Goal: Task Accomplishment & Management: Manage account settings

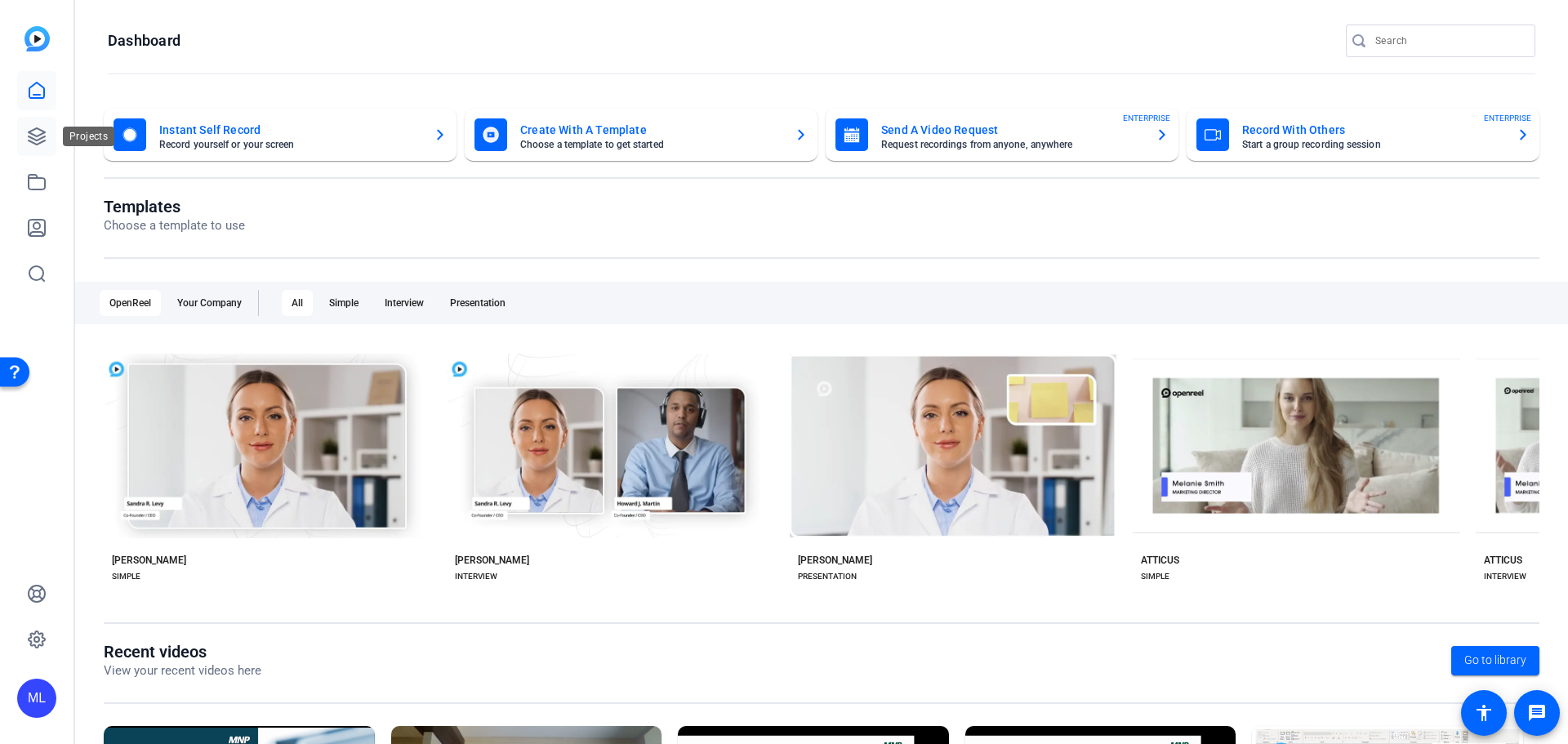
click at [39, 141] on icon at bounding box center [37, 136] width 19 height 19
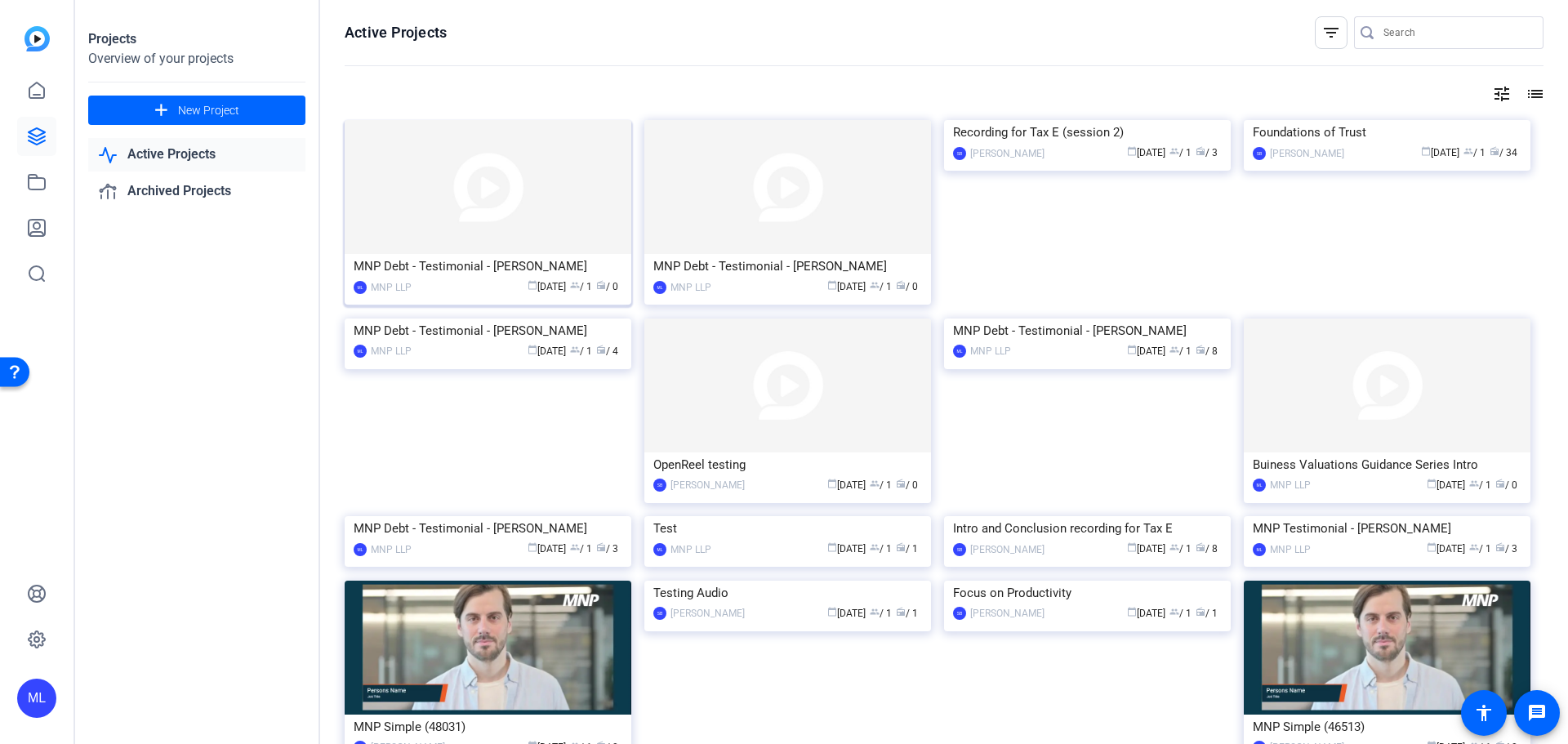
click at [504, 219] on img at bounding box center [487, 187] width 286 height 134
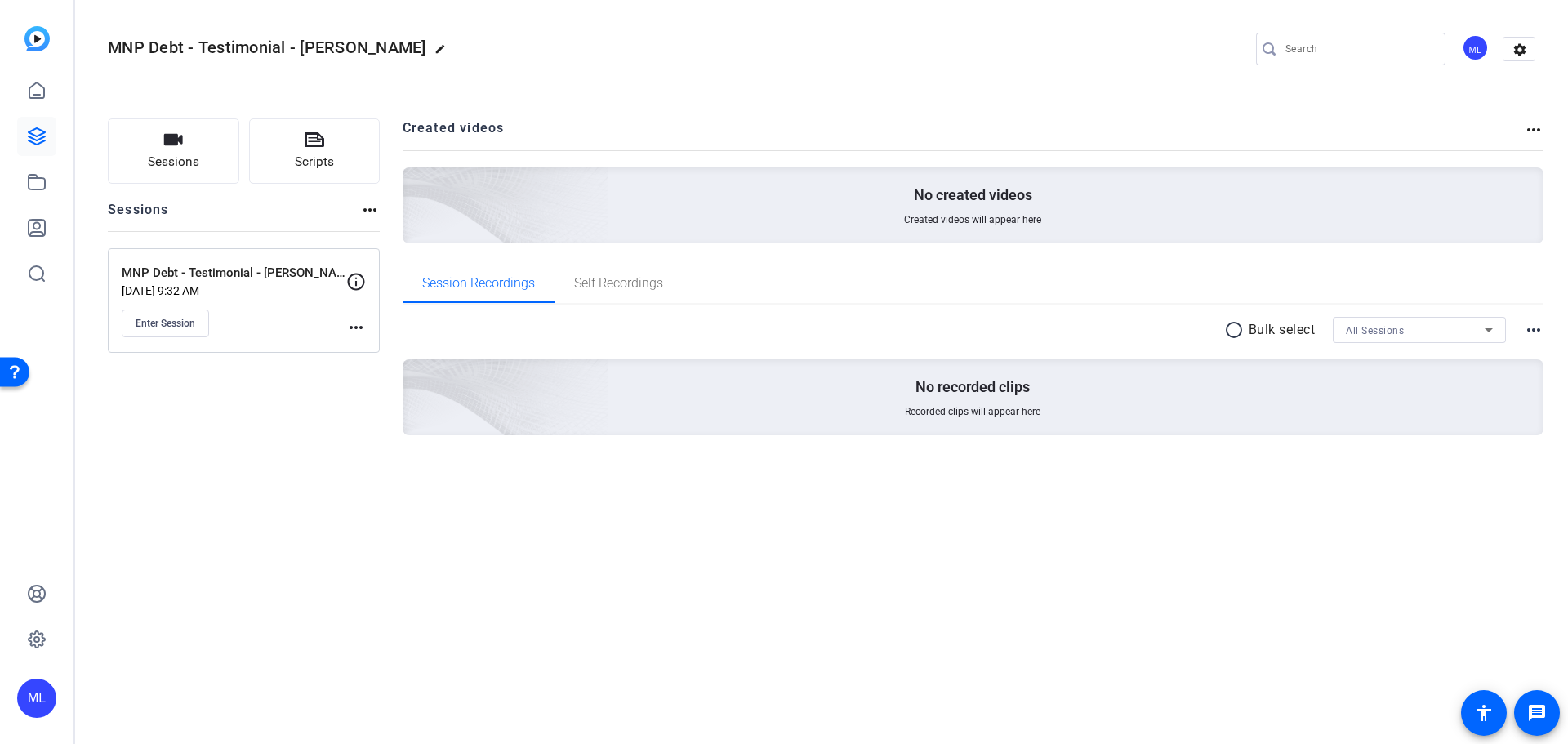
click at [354, 325] on mat-icon "more_horiz" at bounding box center [356, 327] width 19 height 19
click at [309, 353] on div at bounding box center [784, 372] width 1568 height 744
click at [187, 324] on span "Enter Session" at bounding box center [165, 323] width 59 height 13
click at [352, 322] on mat-icon "more_horiz" at bounding box center [356, 327] width 19 height 19
click at [376, 350] on span "Edit Session" at bounding box center [396, 351] width 75 height 19
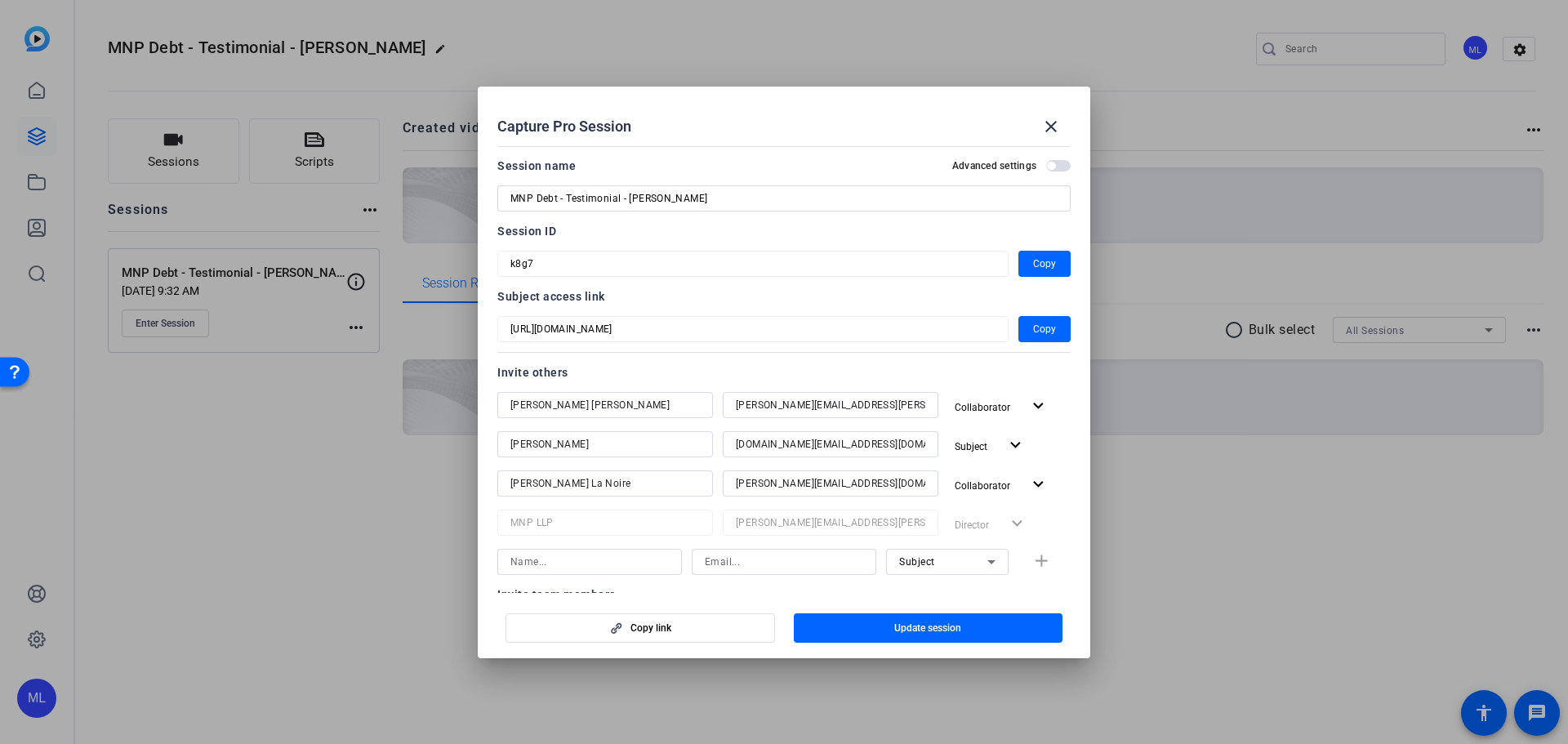
click at [730, 480] on div "[PERSON_NAME][EMAIL_ADDRESS][DOMAIN_NAME]" at bounding box center [831, 483] width 215 height 26
click at [735, 486] on input "[PERSON_NAME][EMAIL_ADDRESS][DOMAIN_NAME]" at bounding box center [830, 483] width 189 height 19
click at [941, 621] on span "Update session" at bounding box center [928, 627] width 67 height 13
